Goal: Task Accomplishment & Management: Manage account settings

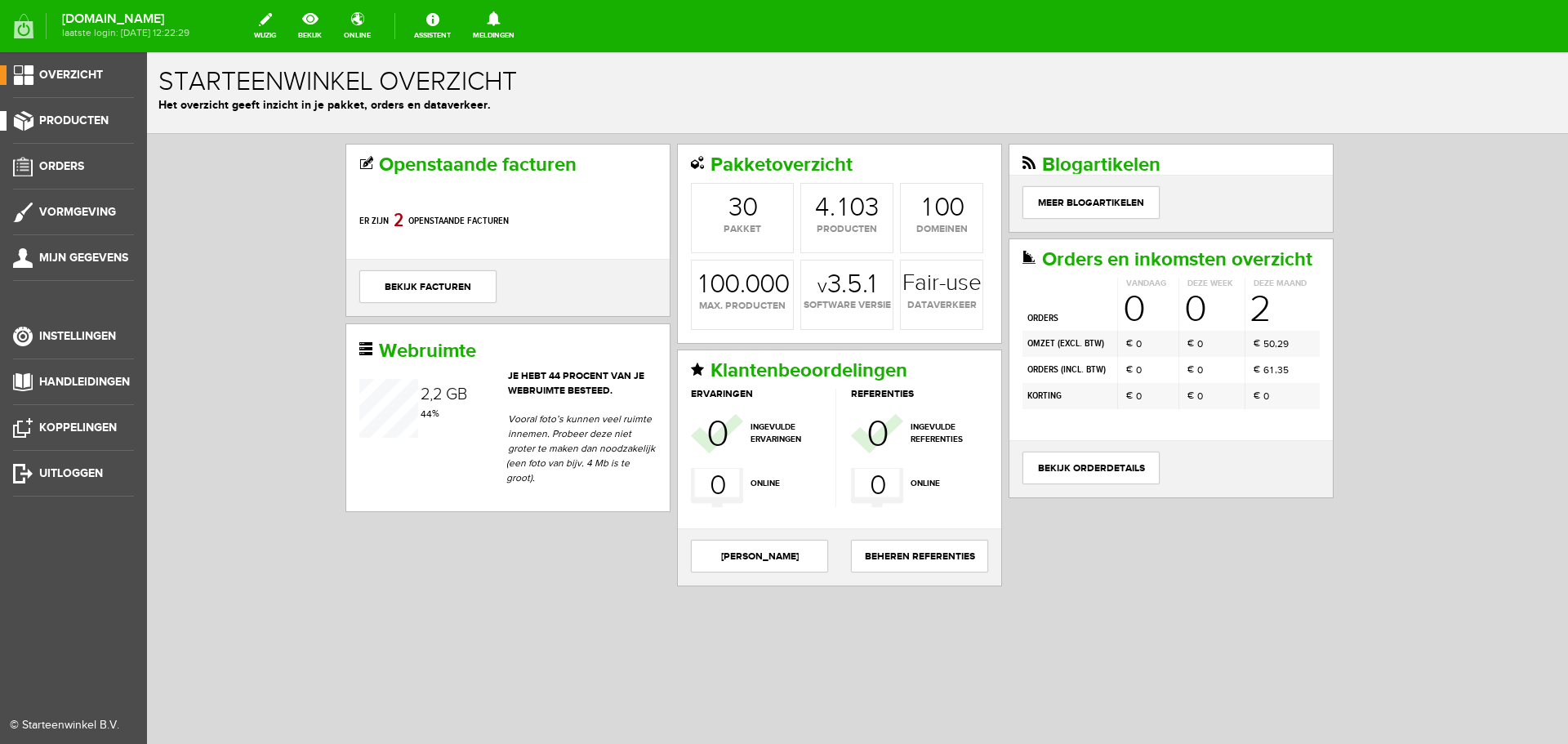
click at [75, 117] on span "Producten" at bounding box center [74, 120] width 70 height 14
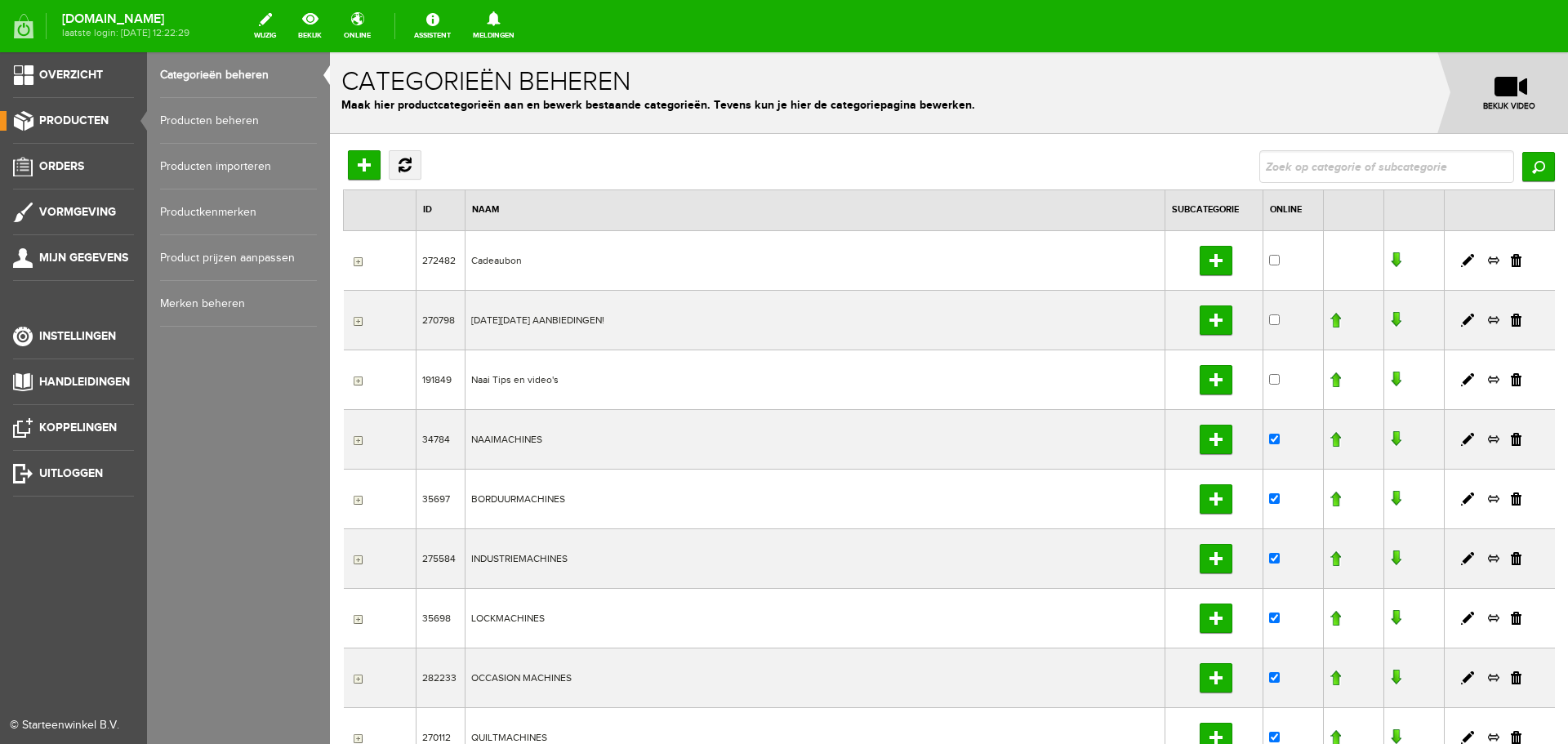
click at [206, 118] on link "Producten beheren" at bounding box center [239, 120] width 157 height 45
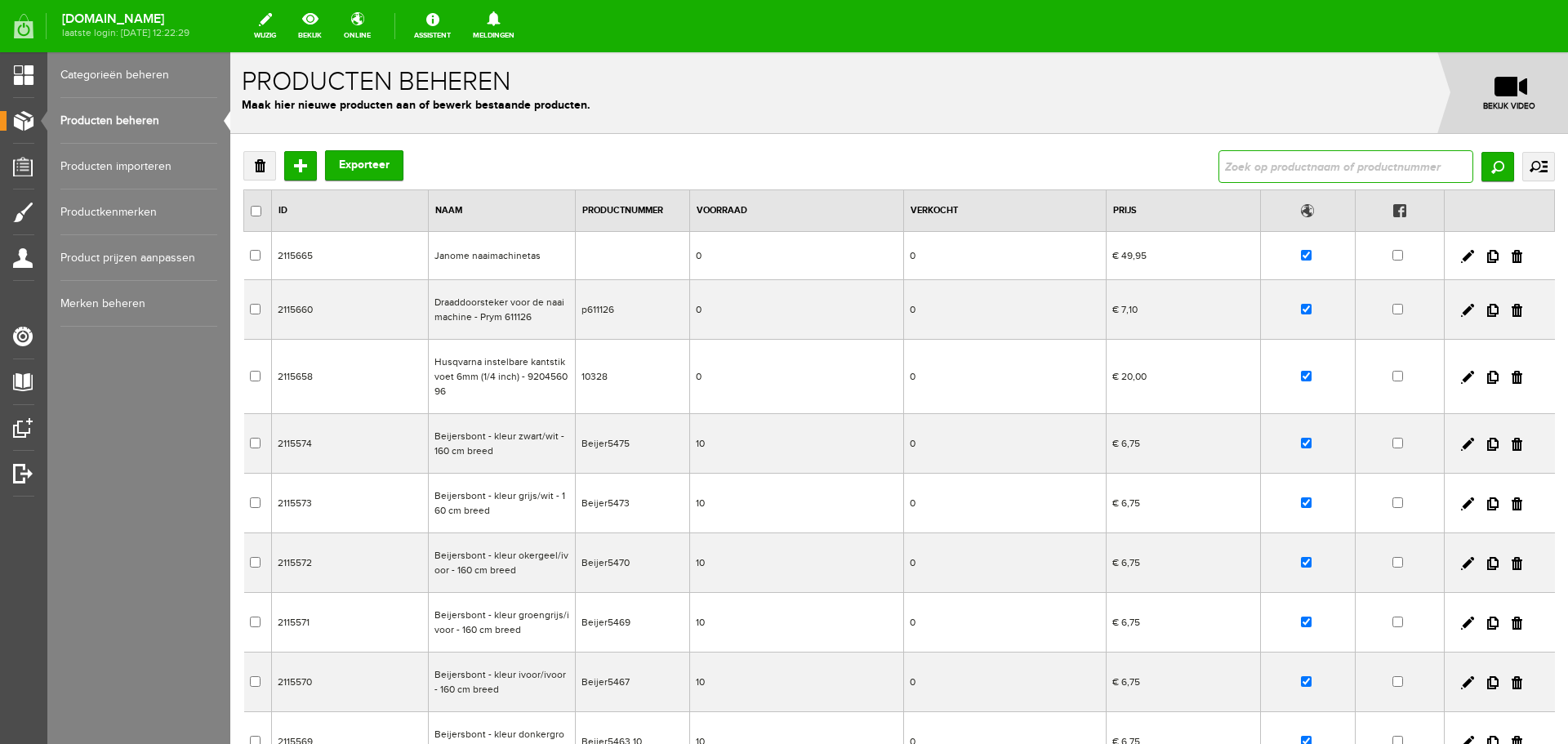
click at [1243, 172] on input "text" at bounding box center [1346, 166] width 255 height 33
type input "hd2200"
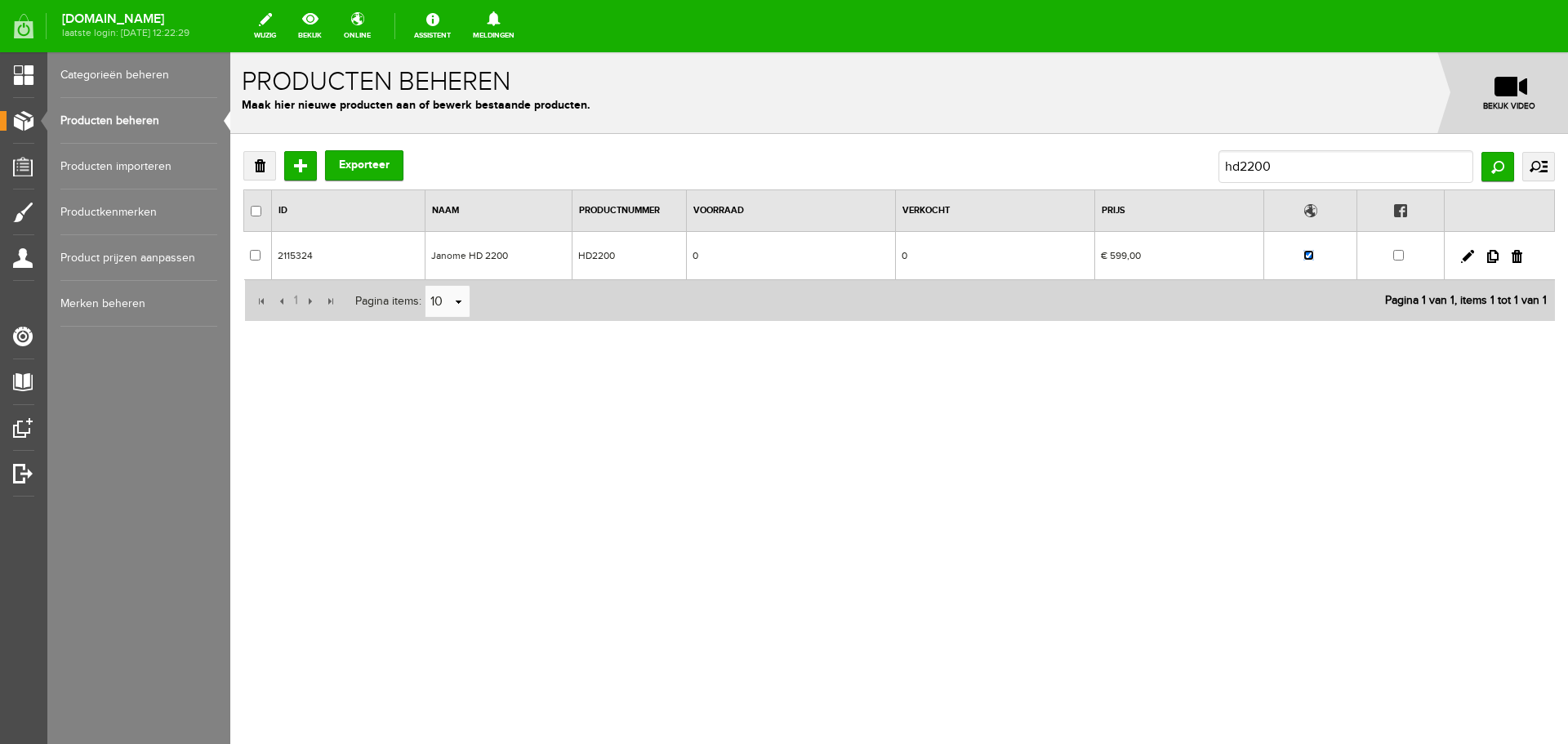
click at [1307, 256] on input "checkbox" at bounding box center [1309, 255] width 10 height 10
checkbox input "false"
click at [1400, 255] on input "checkbox" at bounding box center [1398, 255] width 10 height 10
checkbox input "true"
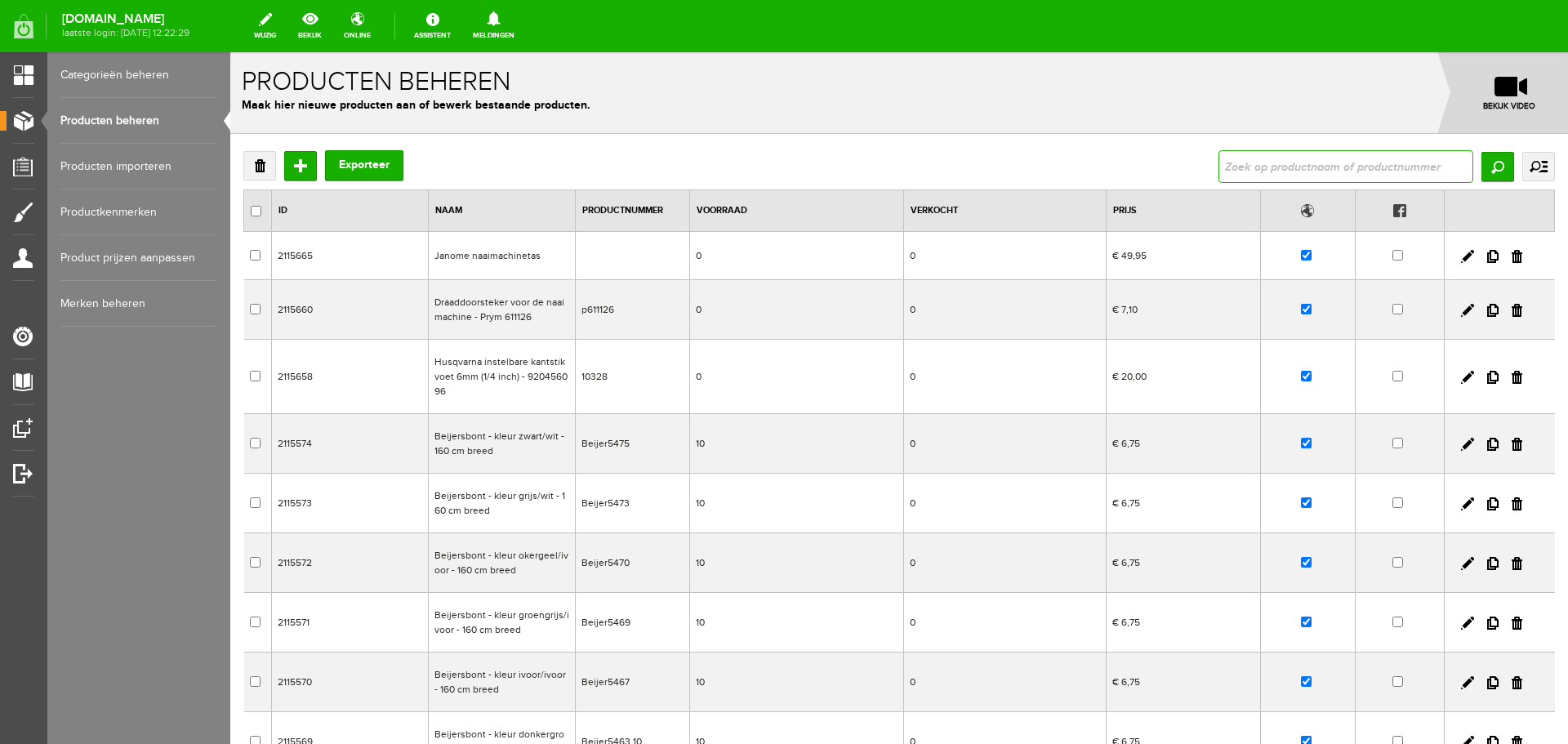
click at [1274, 171] on input "text" at bounding box center [1346, 166] width 255 height 33
type input "HD2200"
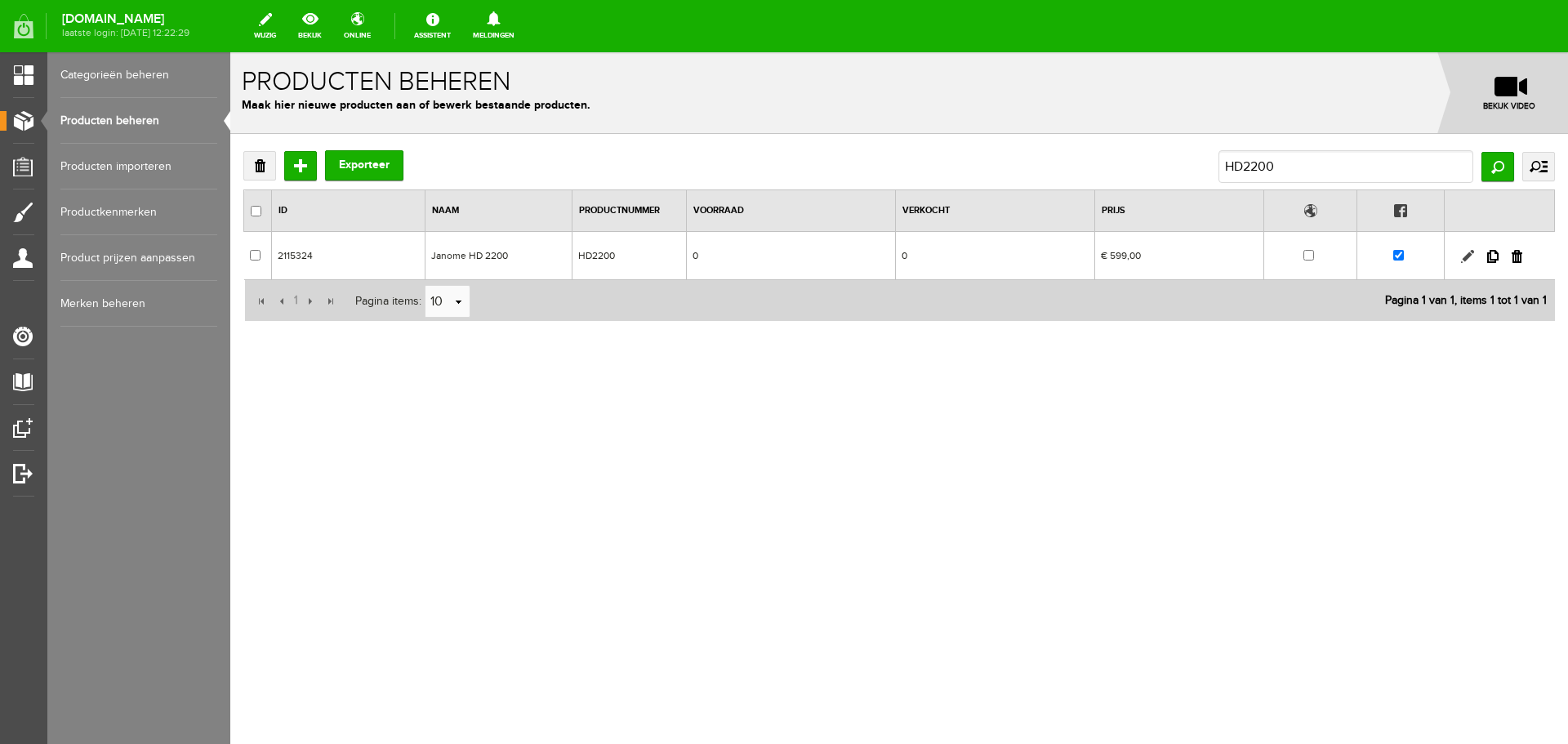
click at [1465, 252] on link at bounding box center [1467, 256] width 13 height 13
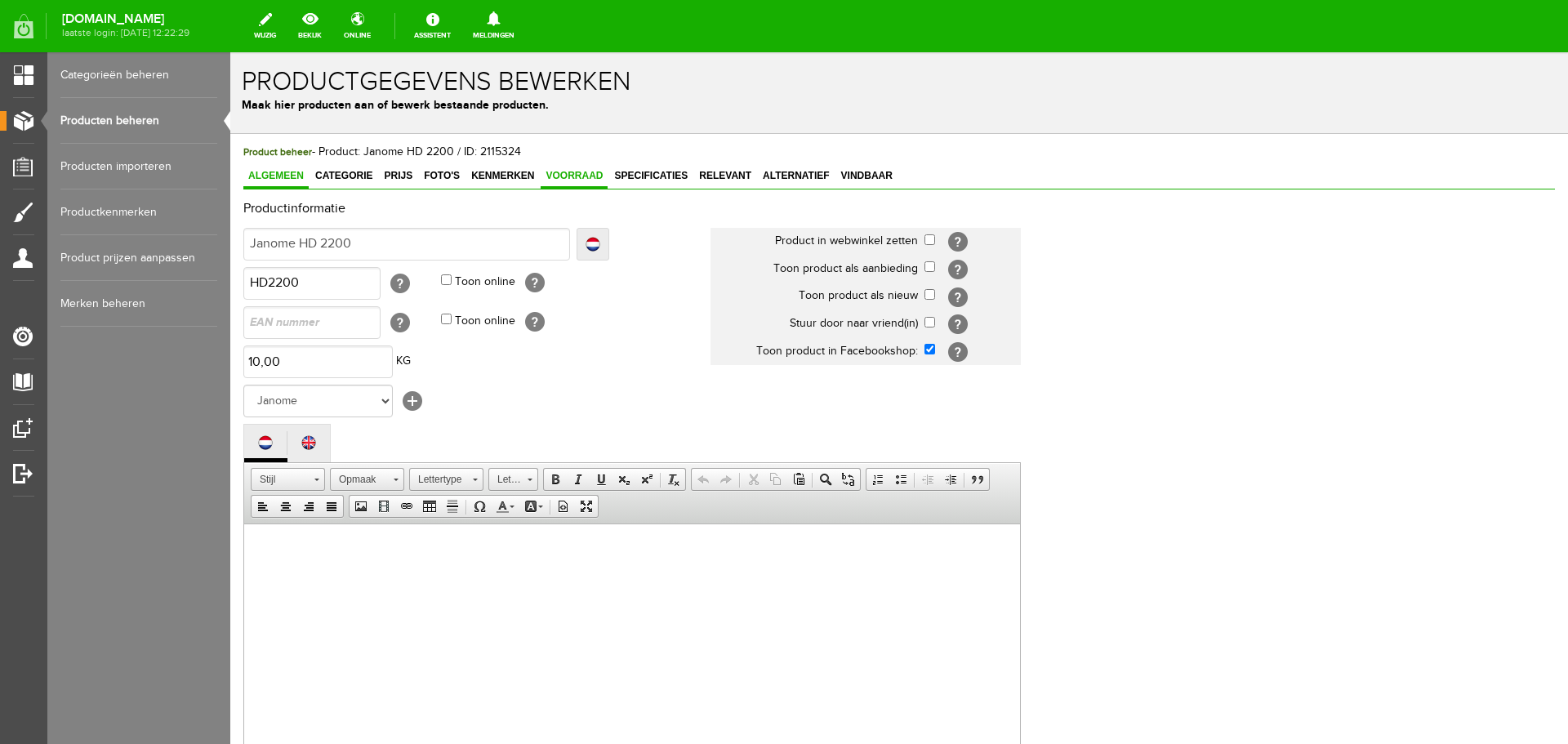
click at [562, 170] on span "Voorraad" at bounding box center [574, 175] width 67 height 11
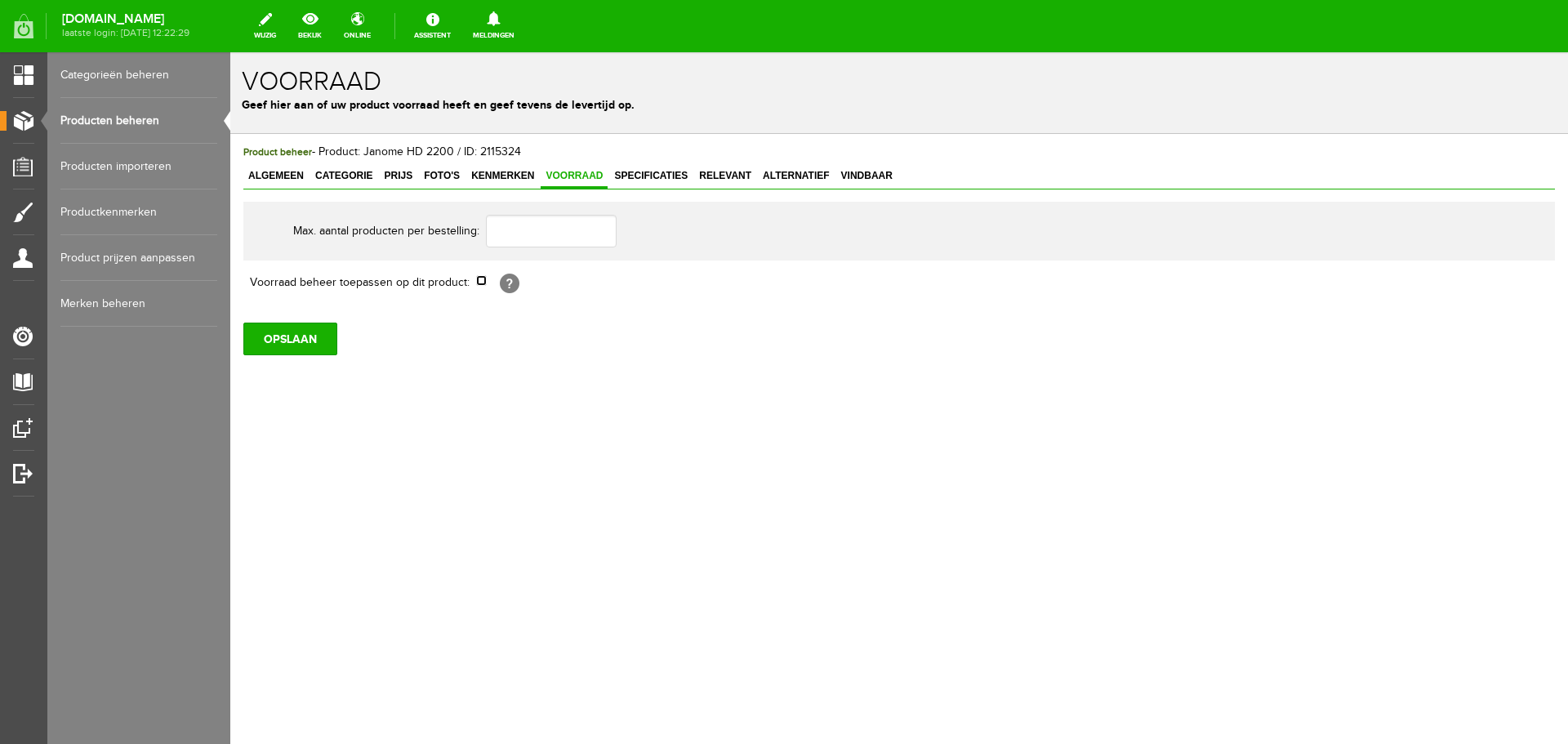
click at [484, 280] on input "checkbox" at bounding box center [481, 281] width 10 height 10
checkbox input "true"
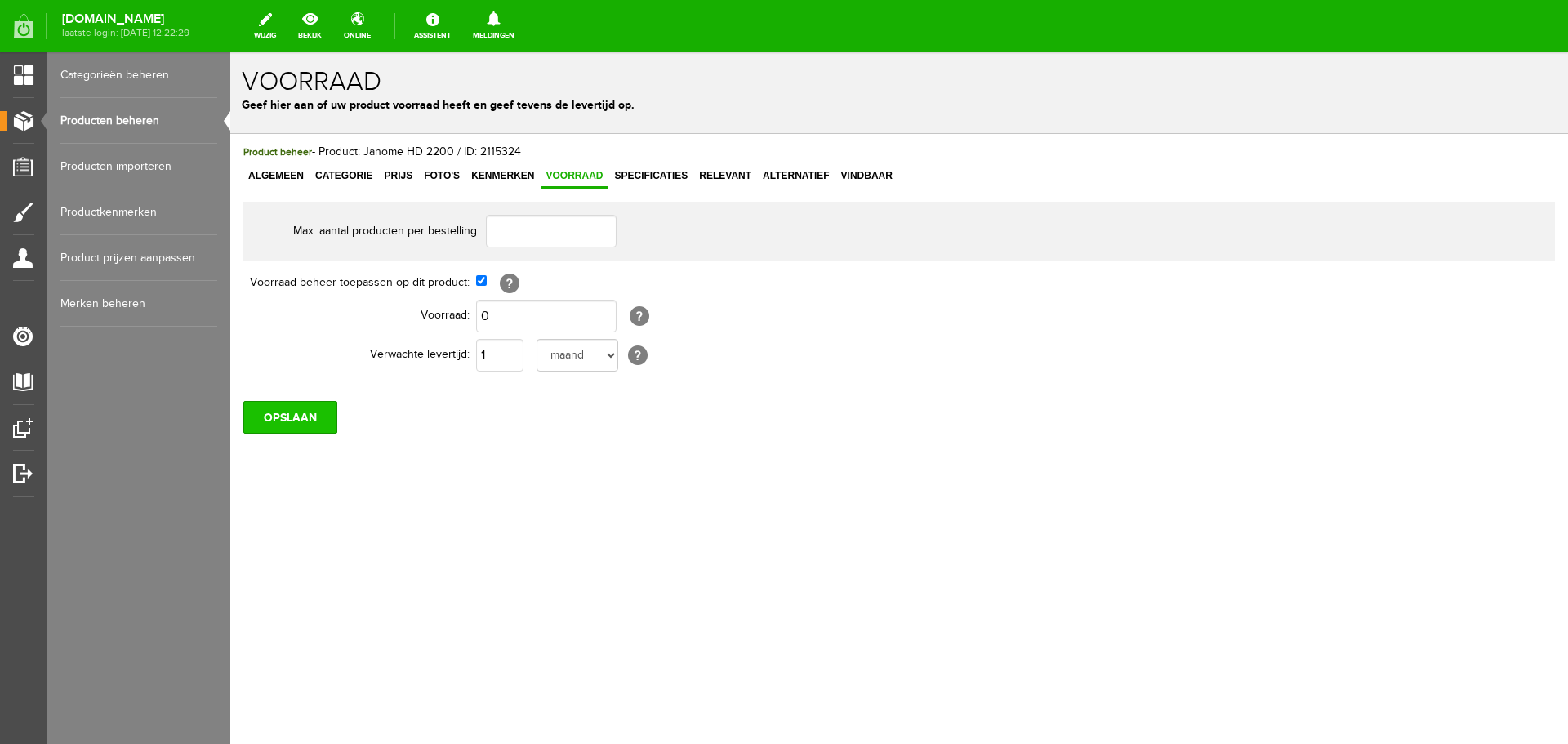
click at [299, 415] on input "OPSLAAN" at bounding box center [290, 417] width 94 height 33
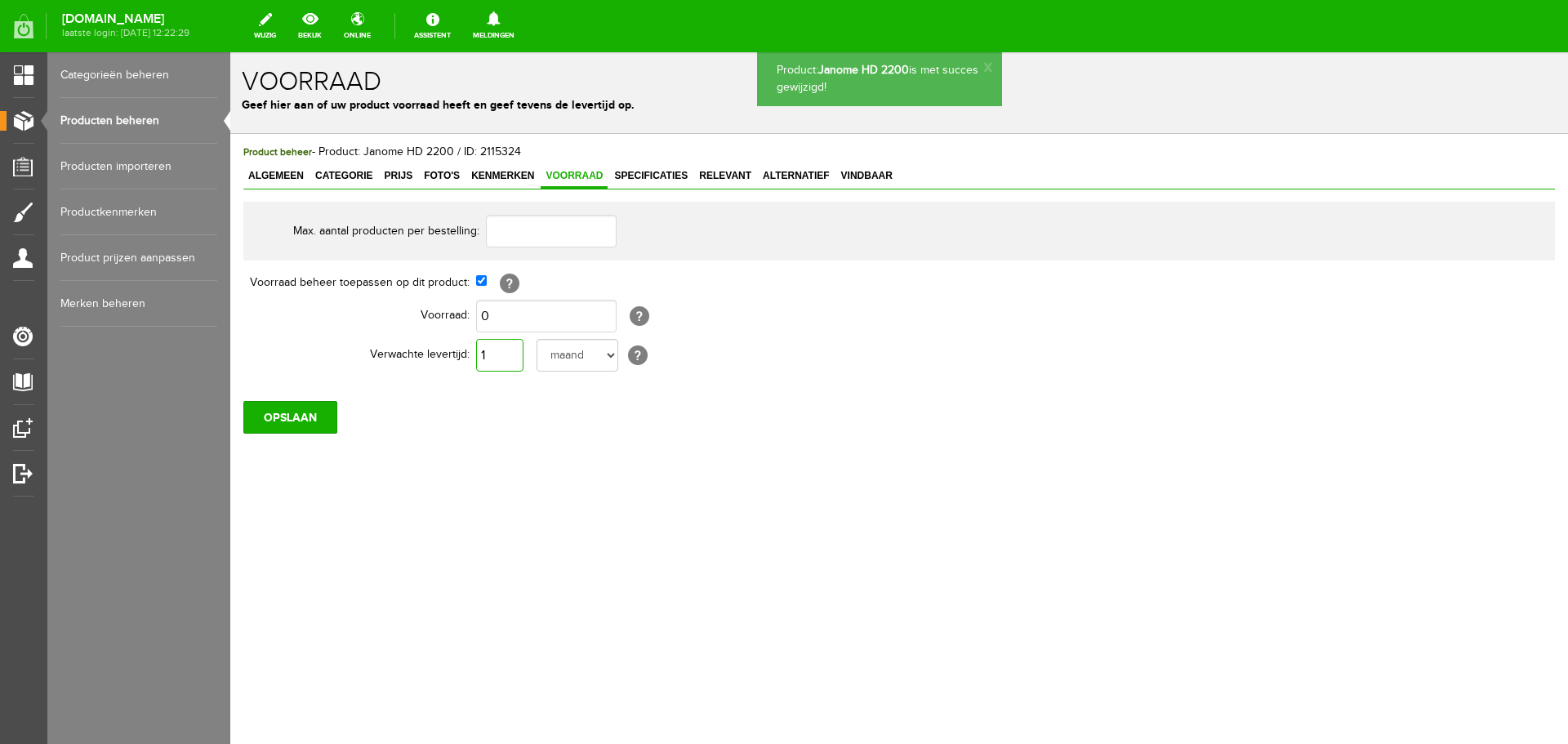
click at [493, 353] on input "1" at bounding box center [499, 355] width 47 height 33
type input "10"
click at [611, 351] on select "dag dagen week weken maand maanden jaar jaren werkdagen" at bounding box center [577, 355] width 82 height 33
select select "year"
click at [536, 339] on select "dag dagen week weken maand maanden jaar jaren werkdagen" at bounding box center [577, 355] width 82 height 33
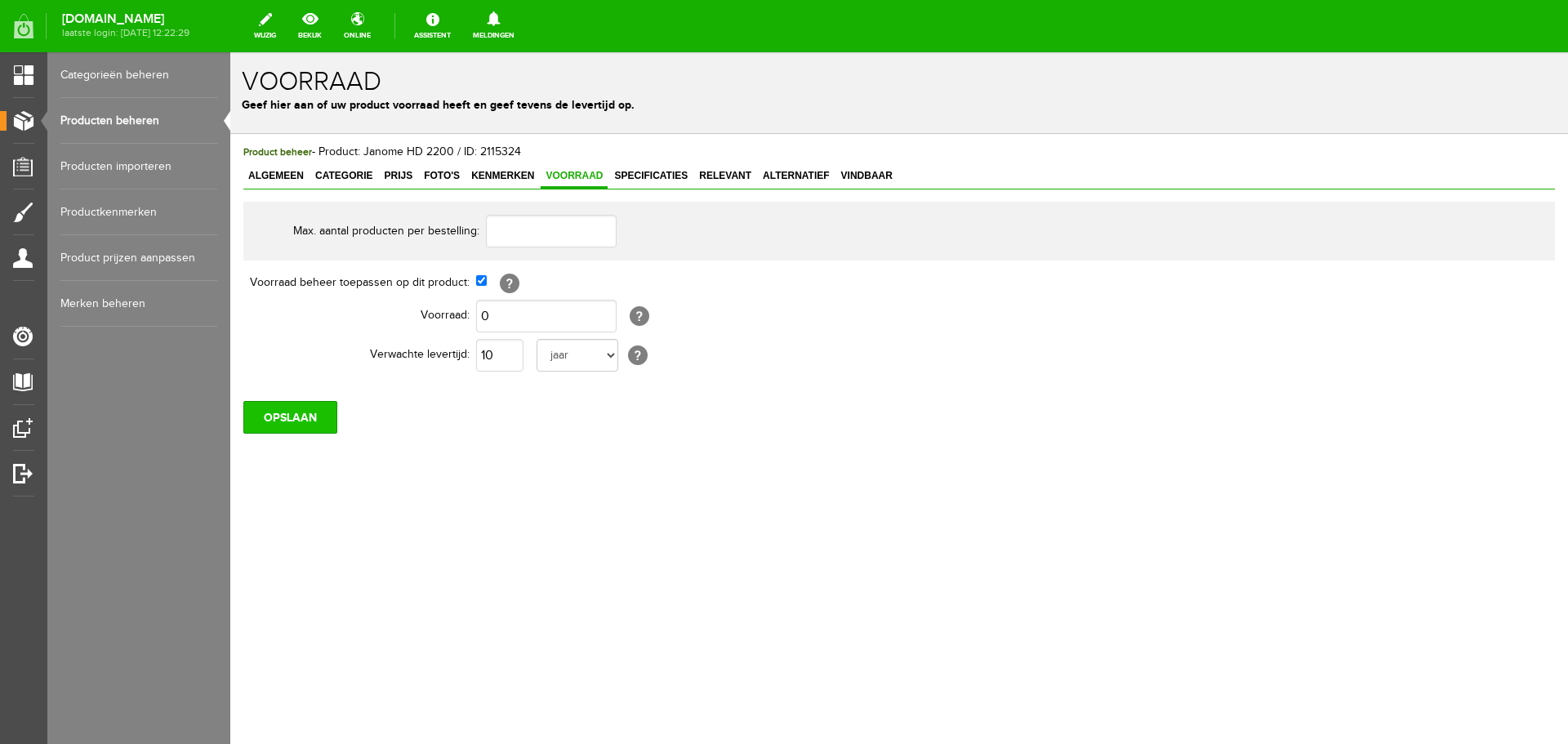
click at [278, 414] on input "OPSLAAN" at bounding box center [290, 417] width 94 height 33
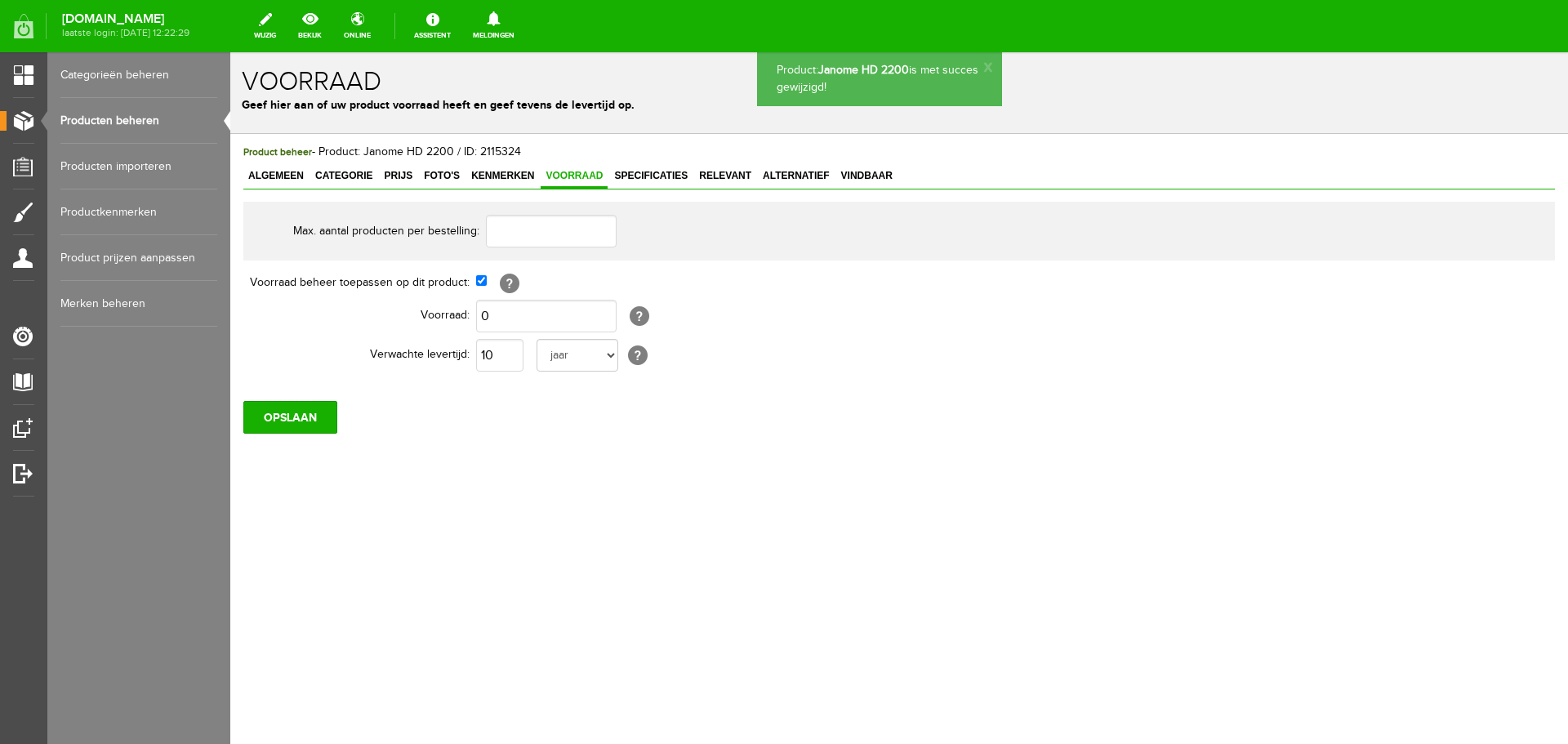
click at [266, 172] on span "Algemeen" at bounding box center [276, 175] width 65 height 11
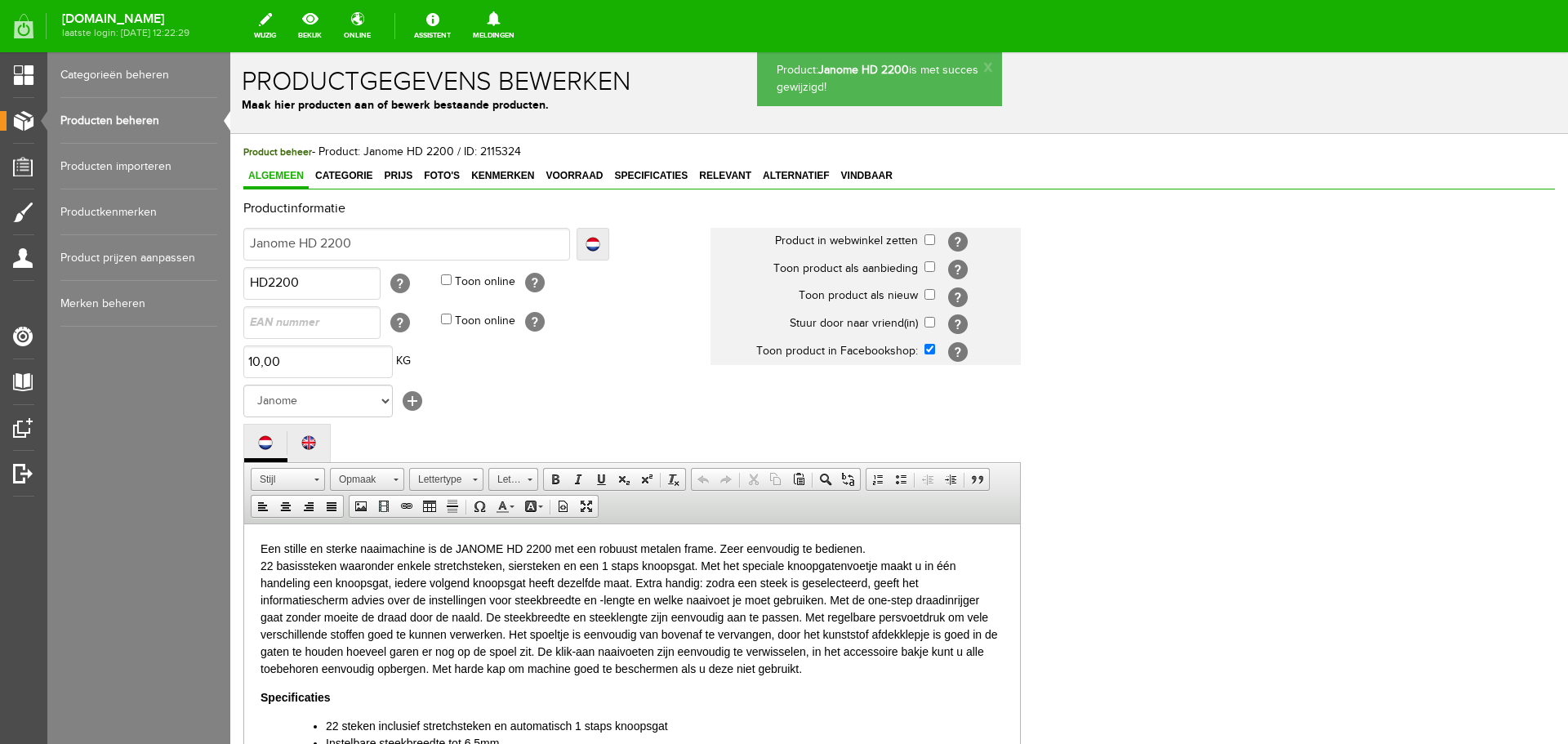
click at [131, 118] on link "Producten beheren" at bounding box center [138, 120] width 157 height 45
